Goal: Task Accomplishment & Management: Use online tool/utility

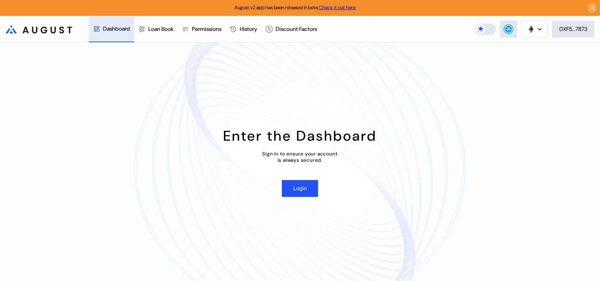
click at [580, 30] on div "0XF5...7873" at bounding box center [574, 28] width 28 height 7
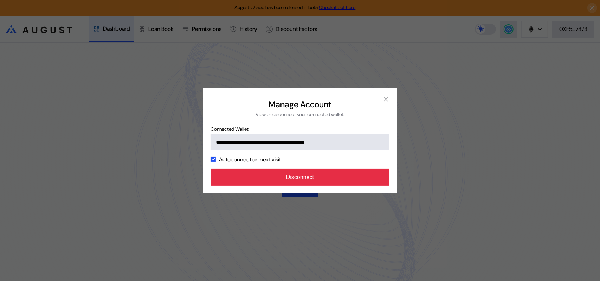
click at [293, 185] on button "Disconnect" at bounding box center [300, 177] width 179 height 17
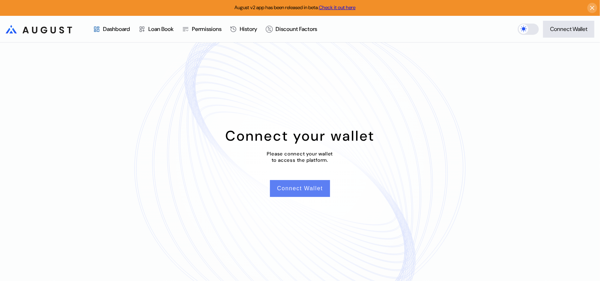
click at [299, 194] on button "Connect Wallet" at bounding box center [300, 188] width 60 height 17
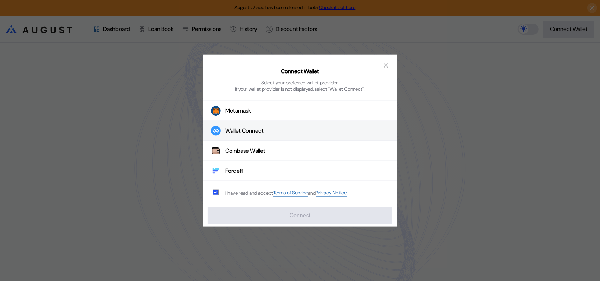
click at [243, 132] on div "Wallet Connect" at bounding box center [245, 130] width 38 height 7
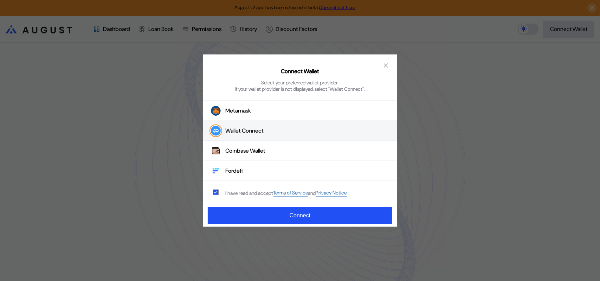
click at [270, 134] on button "Wallet Connect" at bounding box center [300, 131] width 194 height 20
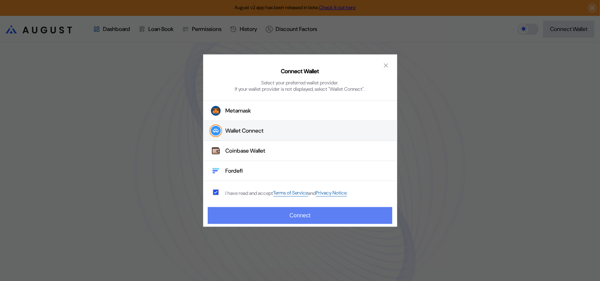
click at [284, 213] on button "Connect" at bounding box center [300, 215] width 184 height 17
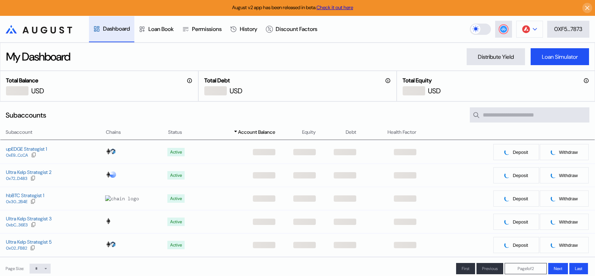
click at [534, 29] on icon at bounding box center [535, 29] width 4 height 3
click at [406, 26] on header ".cls-1 { fill: url(#radial-gradient); } .cls-1, .cls-2 { stroke-width: 0px; } .…" at bounding box center [297, 29] width 595 height 27
click at [505, 28] on circle at bounding box center [503, 29] width 7 height 7
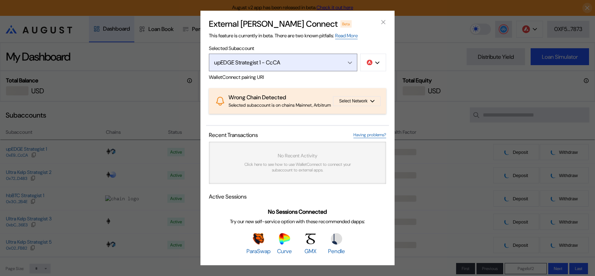
click at [310, 59] on div "upEDGE Strategist 1 - CcCA" at bounding box center [275, 62] width 123 height 7
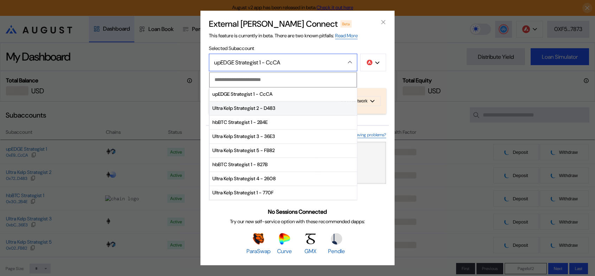
click at [264, 101] on span "Ultra Kelp Strategist 2 - D483" at bounding box center [283, 108] width 147 height 14
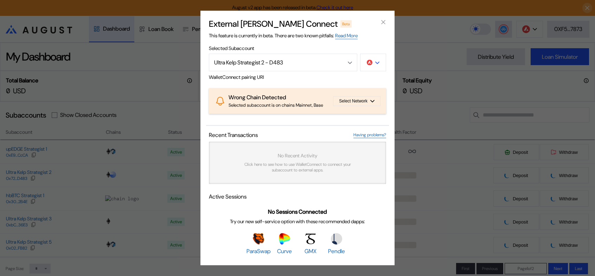
click at [378, 59] on div "modal" at bounding box center [377, 62] width 4 height 6
click at [364, 74] on button "Ethereum" at bounding box center [350, 82] width 70 height 17
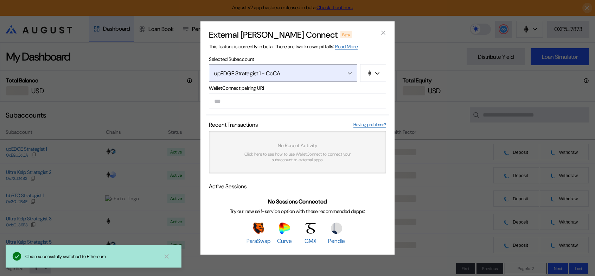
click at [348, 70] on div "Open menu" at bounding box center [348, 73] width 8 height 6
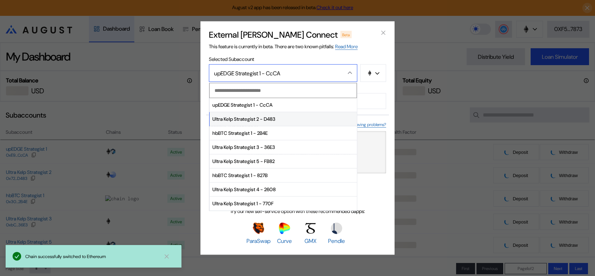
click at [245, 115] on span "Ultra Kelp Strategist 2 - D483" at bounding box center [283, 119] width 147 height 14
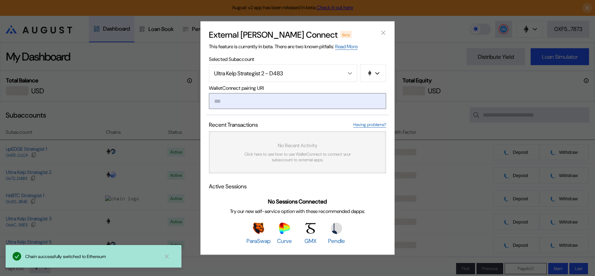
click at [284, 102] on input "modal" at bounding box center [297, 101] width 177 height 16
paste input "**********"
type input "**********"
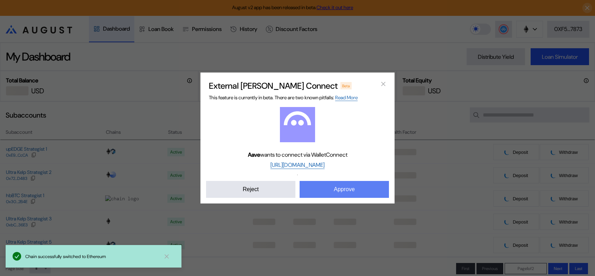
click at [334, 197] on button "Approve" at bounding box center [344, 189] width 89 height 17
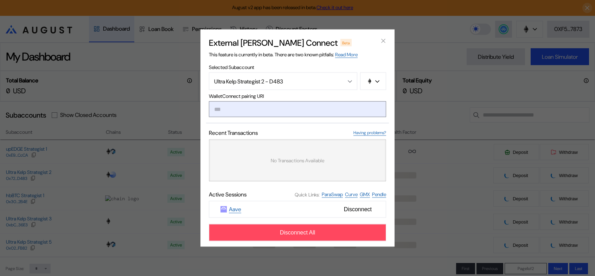
paste input "**********"
type input "**********"
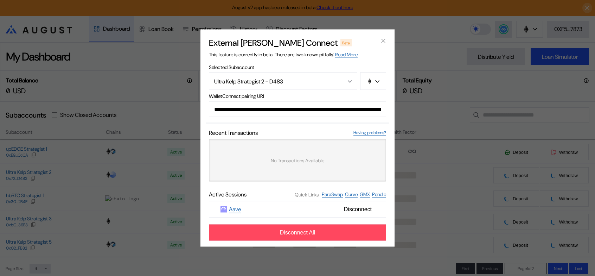
scroll to position [0, 435]
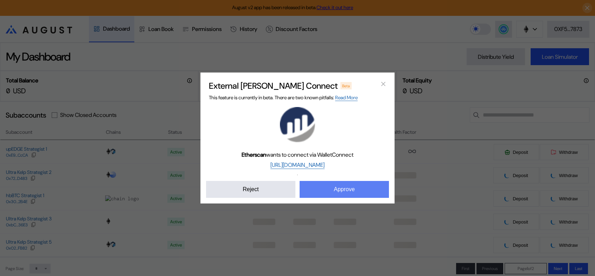
click at [347, 196] on button "Approve" at bounding box center [344, 189] width 89 height 17
